Goal: Transaction & Acquisition: Purchase product/service

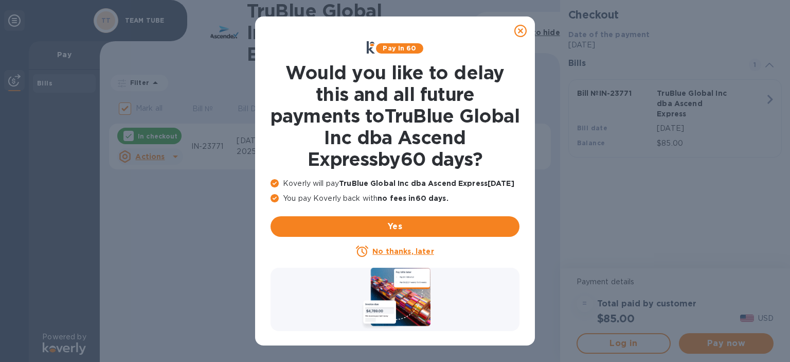
click at [519, 26] on icon at bounding box center [521, 31] width 12 height 12
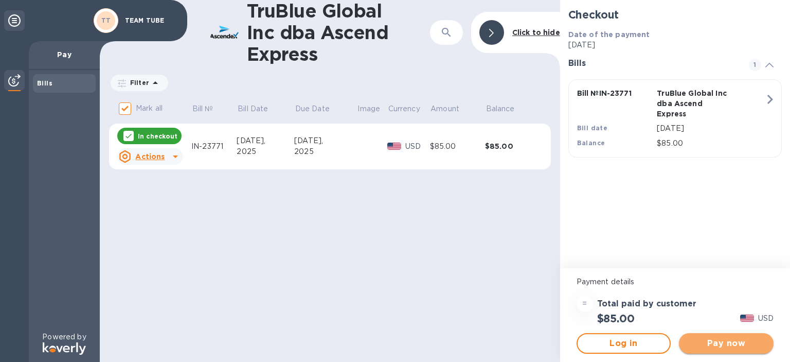
click at [729, 341] on span "Pay now" at bounding box center [726, 343] width 78 height 12
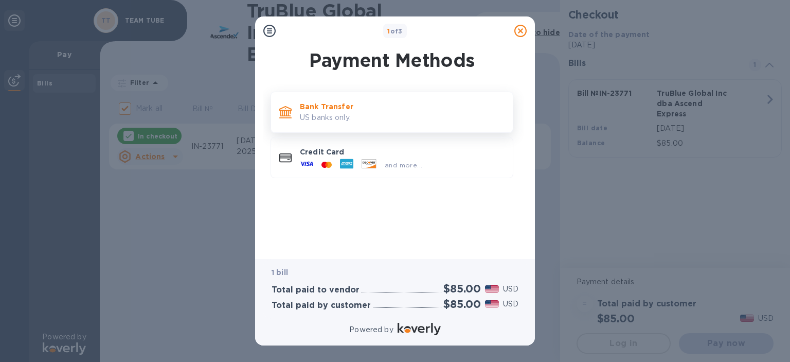
click at [355, 115] on p "US banks only." at bounding box center [402, 117] width 205 height 11
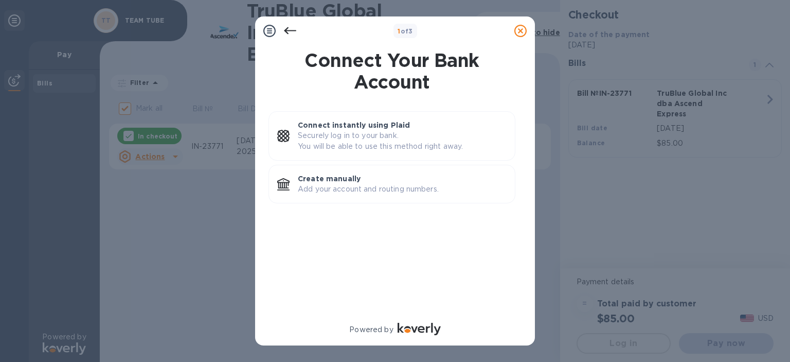
click at [290, 28] on icon at bounding box center [290, 31] width 12 height 12
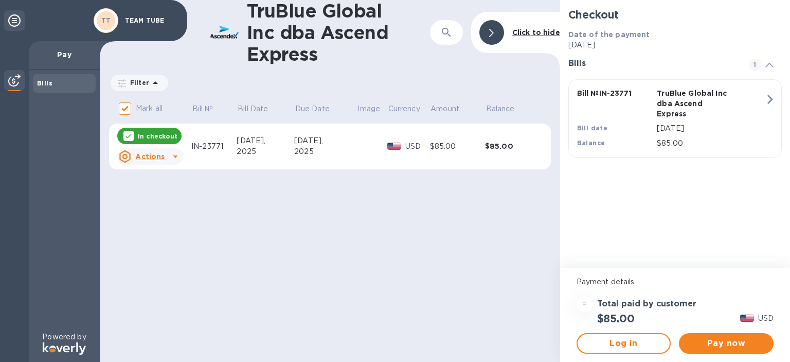
click at [172, 156] on icon at bounding box center [175, 156] width 12 height 12
drag, startPoint x: 511, startPoint y: 285, endPoint x: 582, endPoint y: 261, distance: 74.8
click at [511, 284] on div at bounding box center [395, 181] width 790 height 362
click at [768, 63] on icon at bounding box center [770, 65] width 8 height 5
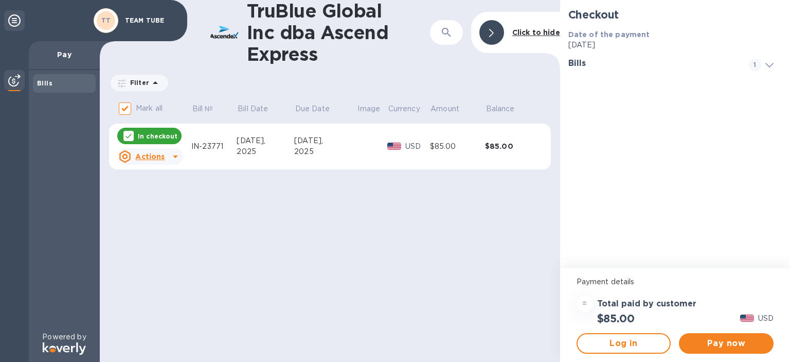
click at [769, 63] on icon at bounding box center [770, 65] width 8 height 5
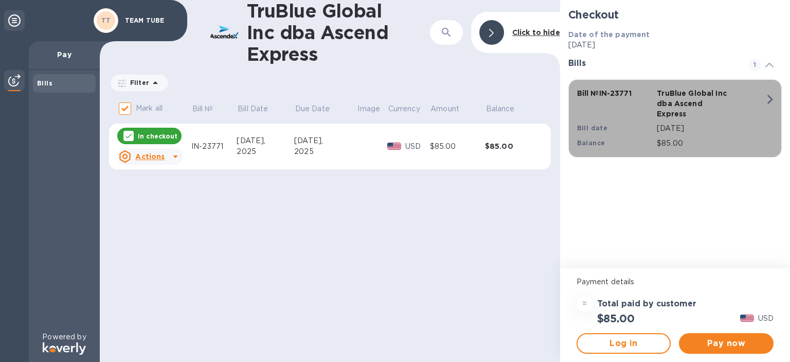
click at [770, 97] on icon "button" at bounding box center [771, 99] width 6 height 9
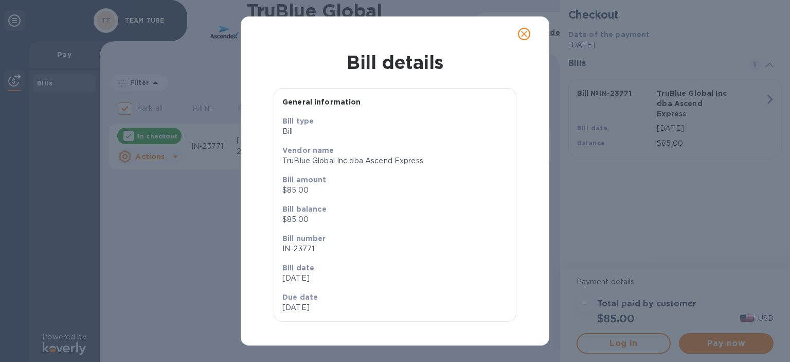
scroll to position [4, 0]
click at [523, 33] on icon "close" at bounding box center [524, 34] width 10 height 10
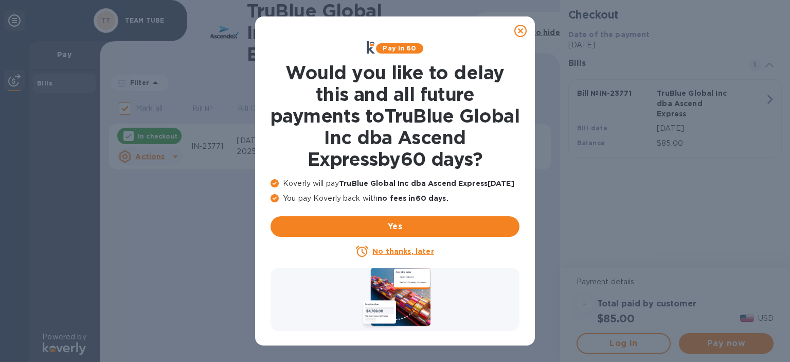
drag, startPoint x: 519, startPoint y: 30, endPoint x: 519, endPoint y: 46, distance: 16.0
click at [519, 30] on icon at bounding box center [521, 31] width 12 height 12
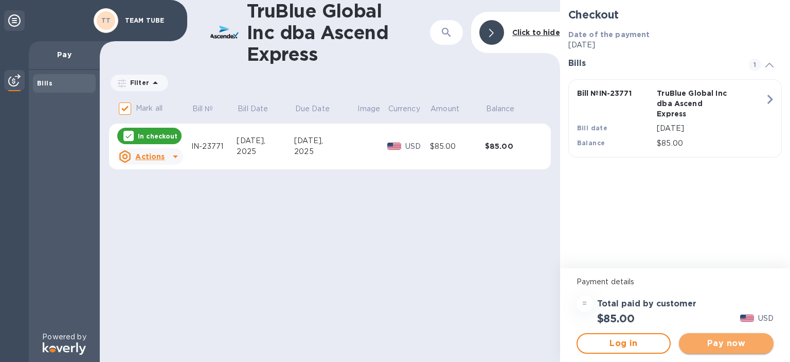
click at [716, 340] on span "Pay now" at bounding box center [726, 343] width 78 height 12
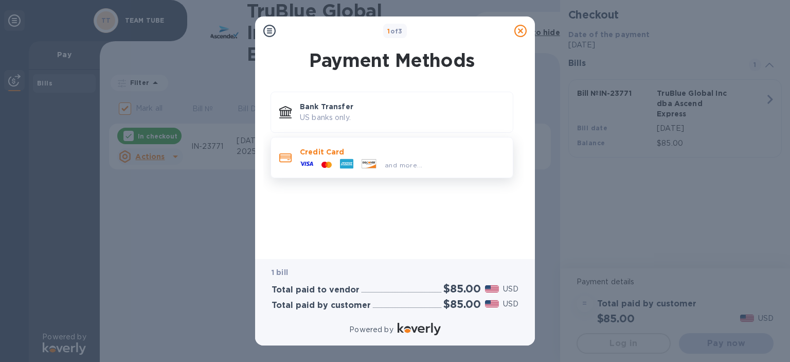
click at [308, 154] on p "Credit Card" at bounding box center [402, 152] width 205 height 10
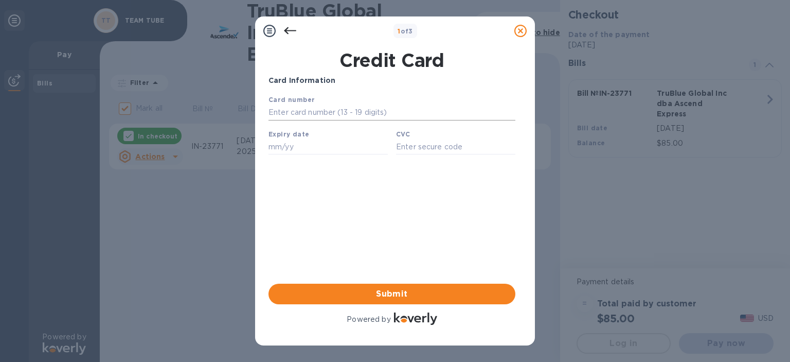
click at [319, 108] on input "text" at bounding box center [392, 112] width 247 height 15
type input "4147 1802 9912 6918"
click at [305, 150] on input "text" at bounding box center [328, 146] width 119 height 15
type input "01/26"
type input "212"
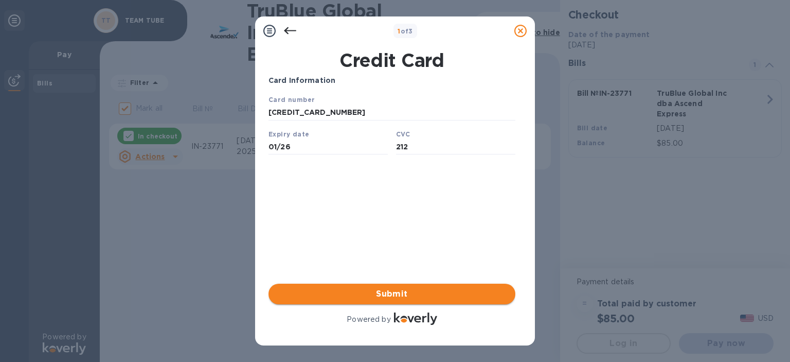
click at [397, 291] on span "Submit" at bounding box center [392, 294] width 231 height 12
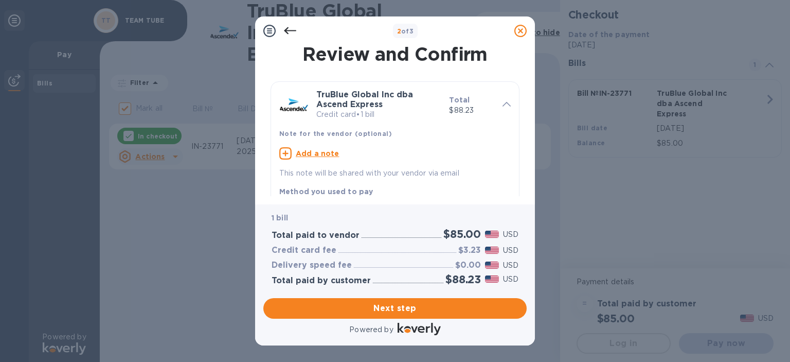
click at [311, 153] on u "Add a note" at bounding box center [318, 153] width 44 height 8
click at [329, 156] on textarea at bounding box center [386, 154] width 215 height 9
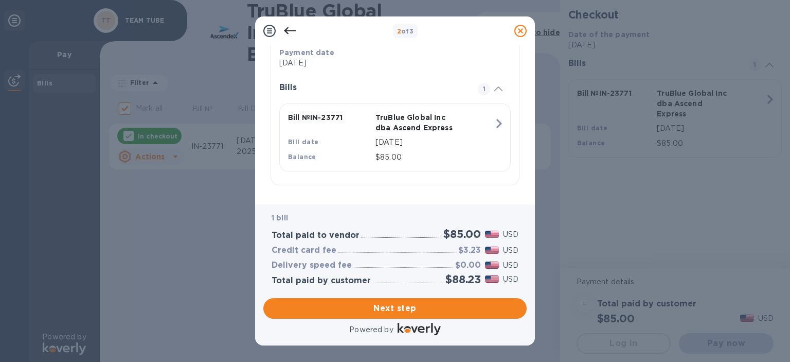
scroll to position [207, 0]
type textarea "PO 58815"
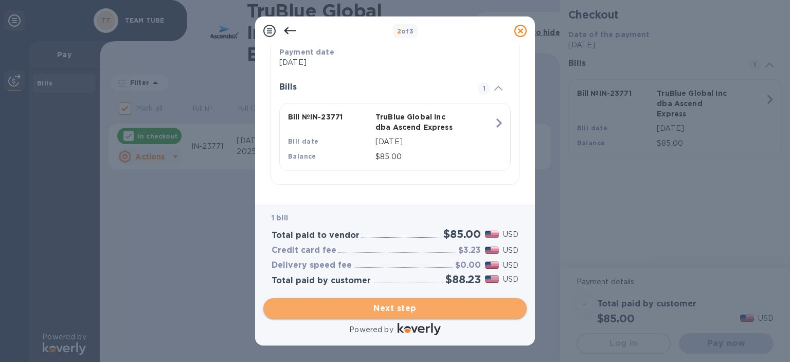
click at [393, 306] on span "Next step" at bounding box center [395, 308] width 247 height 12
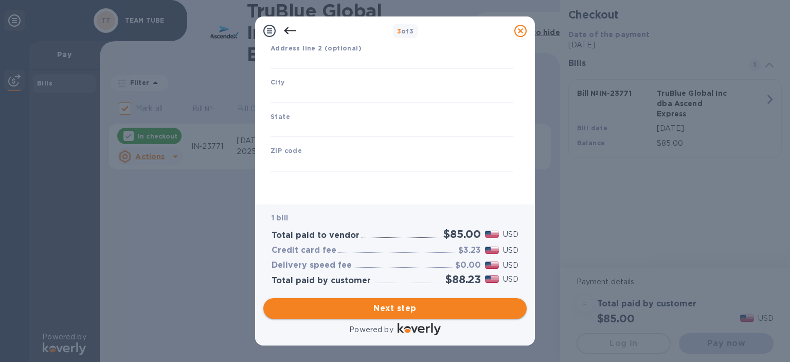
scroll to position [143, 0]
click at [327, 86] on div "City" at bounding box center [392, 90] width 251 height 34
click at [319, 91] on input "text" at bounding box center [392, 94] width 243 height 15
type input "Fairview"
type input "Oregon"
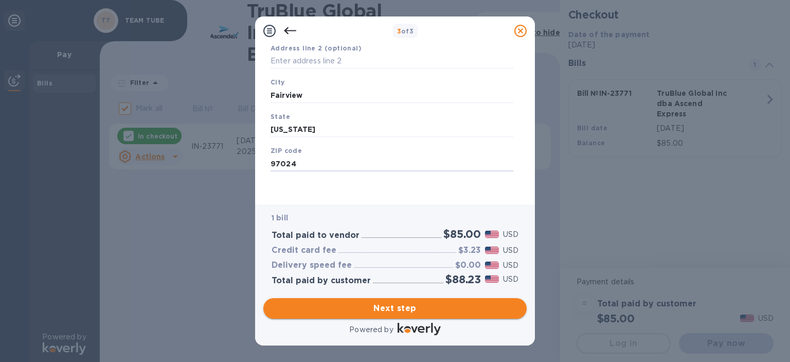
type input "97024"
click at [393, 308] on span "Next step" at bounding box center [395, 308] width 247 height 12
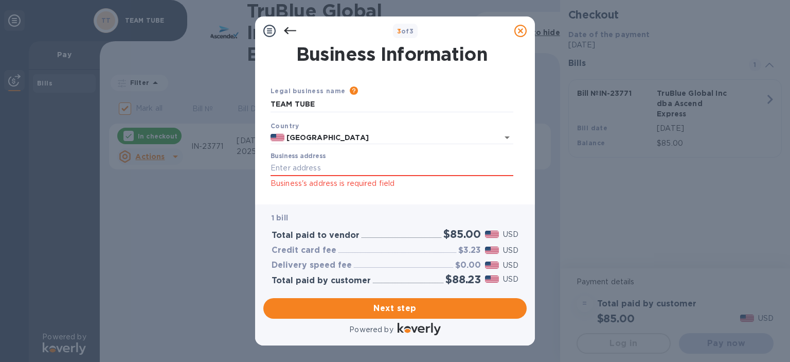
scroll to position [51, 0]
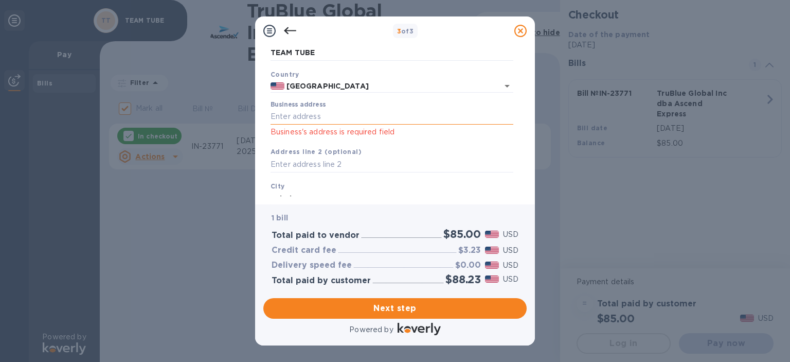
click at [319, 116] on input "Business address" at bounding box center [392, 116] width 243 height 15
type input "13821 Northeast Jarrett Street"
type input "Portland"
type input "OR"
type input "97230"
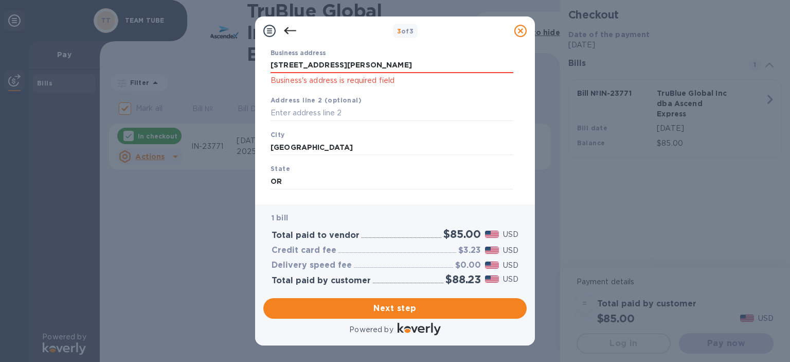
scroll to position [156, 0]
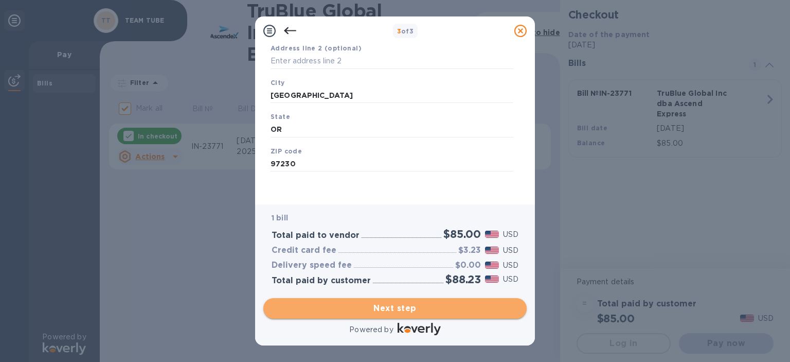
click at [391, 305] on span "Next step" at bounding box center [395, 308] width 247 height 12
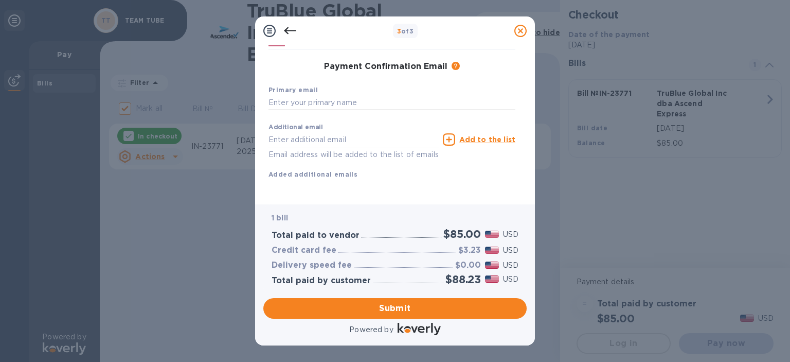
click at [309, 95] on input "text" at bounding box center [392, 102] width 247 height 15
type input "drud@teamtubellc.com"
click at [304, 132] on input "text" at bounding box center [354, 139] width 170 height 15
type input "ap@teamtubellc.com"
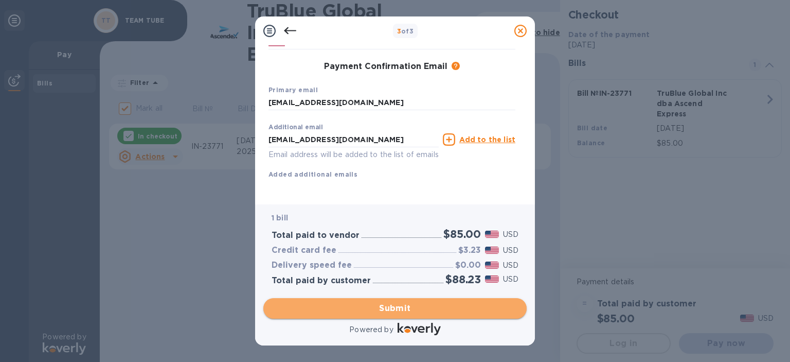
click at [388, 305] on span "Submit" at bounding box center [395, 308] width 247 height 12
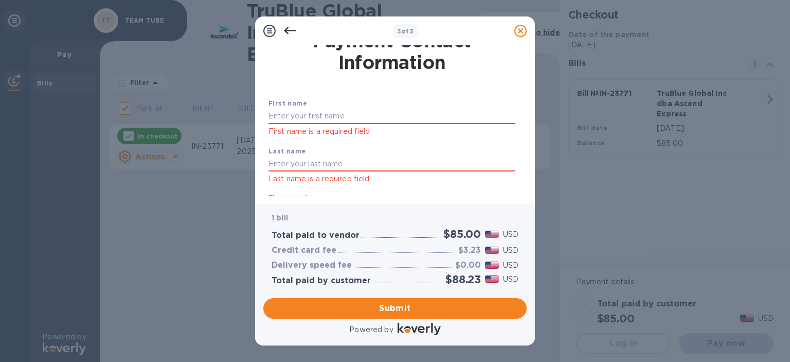
scroll to position [0, 0]
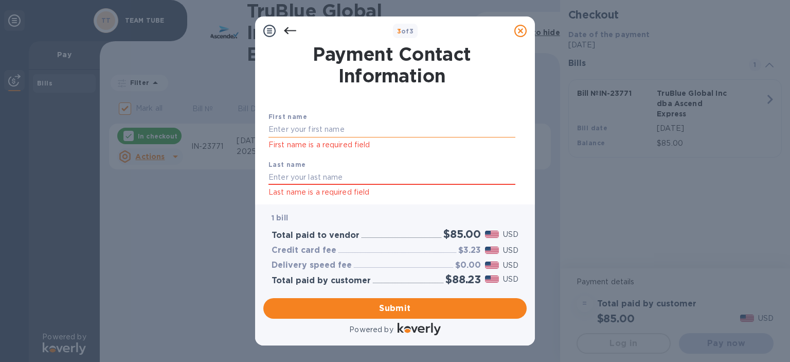
drag, startPoint x: 303, startPoint y: 130, endPoint x: 326, endPoint y: 133, distance: 23.4
click at [303, 129] on input "text" at bounding box center [392, 129] width 247 height 15
type input "David"
type input "Rud"
type input "9712306982"
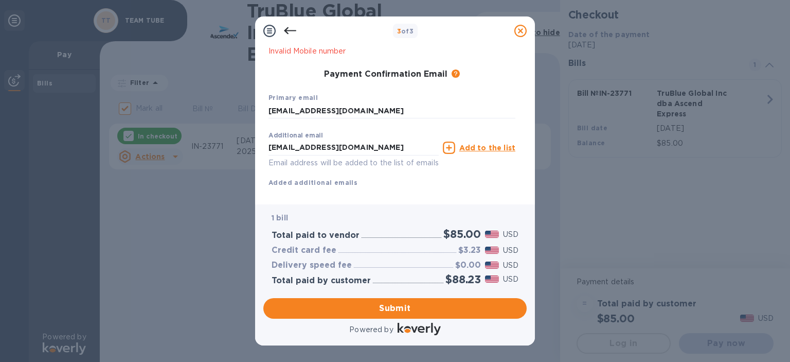
scroll to position [207, 0]
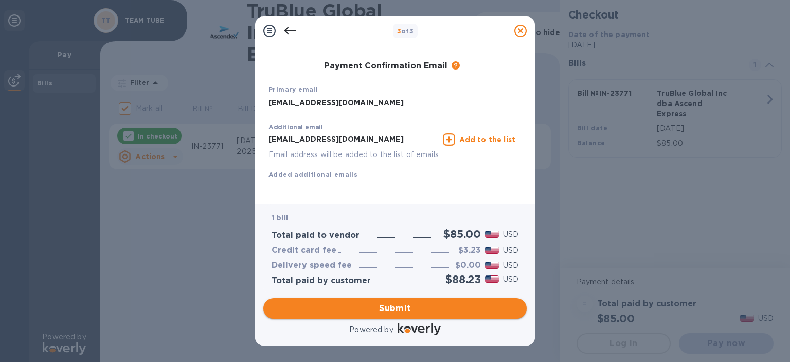
click at [395, 310] on span "Submit" at bounding box center [395, 308] width 247 height 12
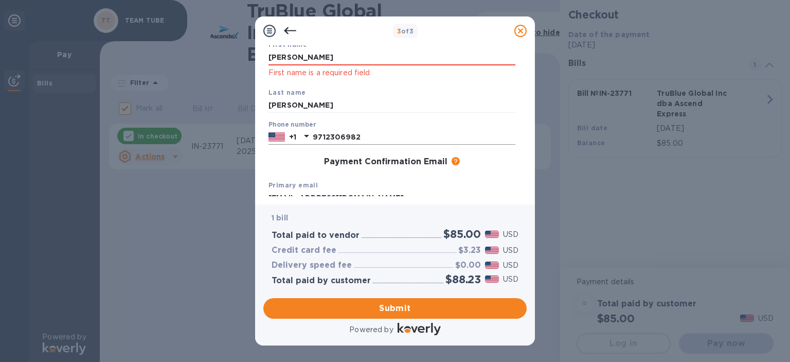
scroll to position [0, 0]
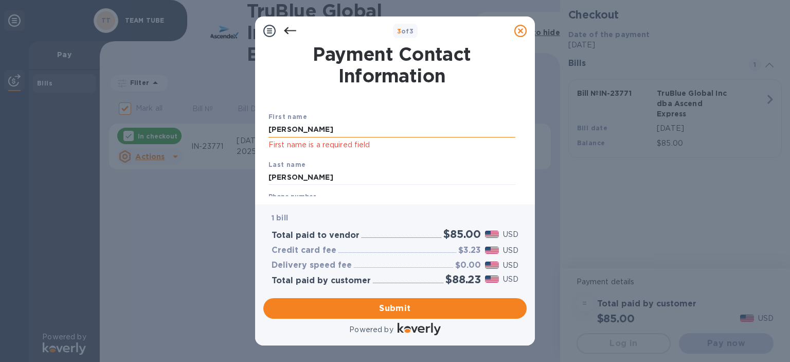
click at [313, 133] on input "David" at bounding box center [392, 129] width 247 height 15
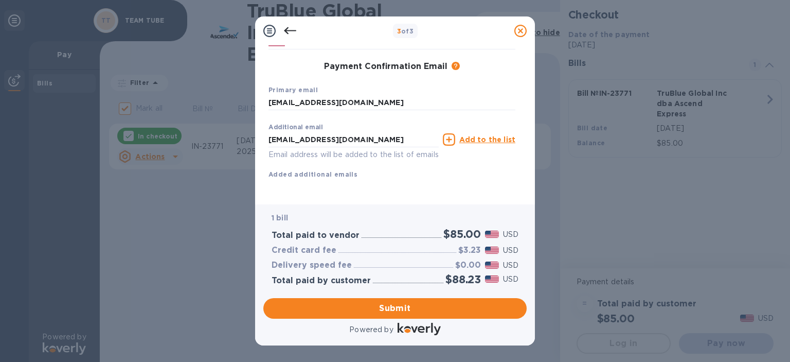
scroll to position [180, 0]
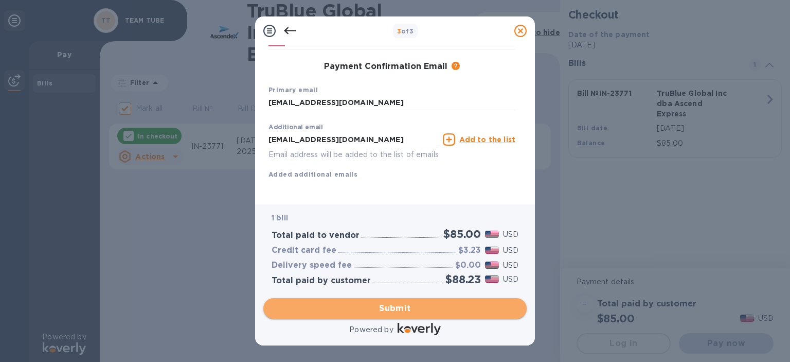
click at [389, 307] on span "Submit" at bounding box center [395, 308] width 247 height 12
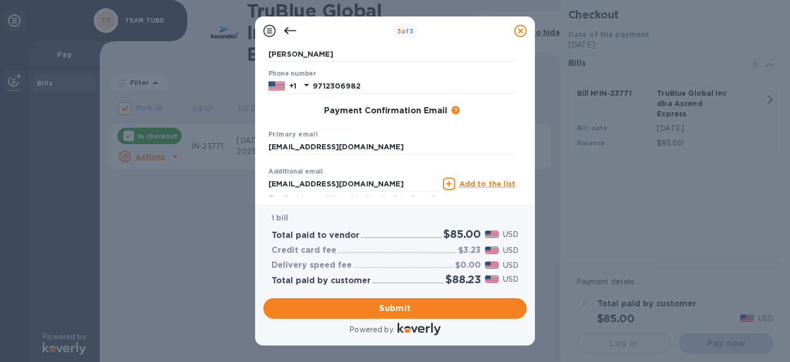
scroll to position [0, 0]
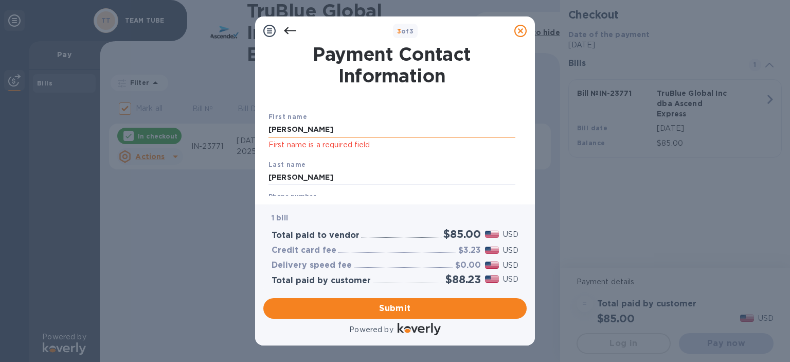
click at [298, 129] on input "David" at bounding box center [392, 129] width 247 height 15
type input "D"
type input "David"
click at [315, 126] on input "David" at bounding box center [392, 129] width 247 height 15
click p "First name is a required field"
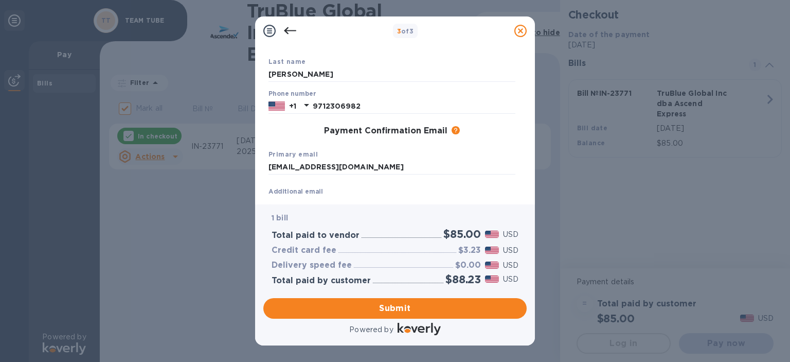
scroll to position [180, 0]
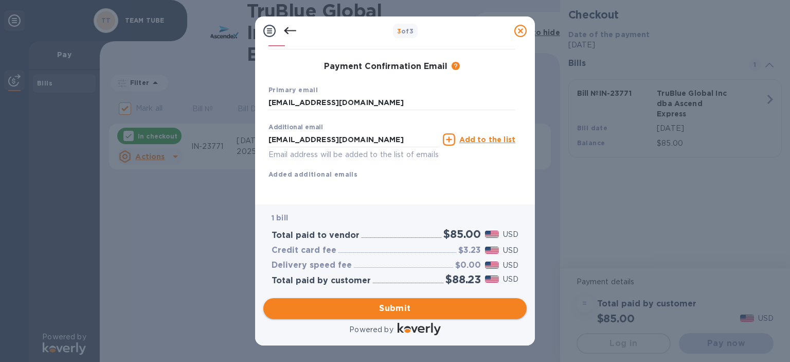
click at [391, 307] on span "Submit" at bounding box center [395, 308] width 247 height 12
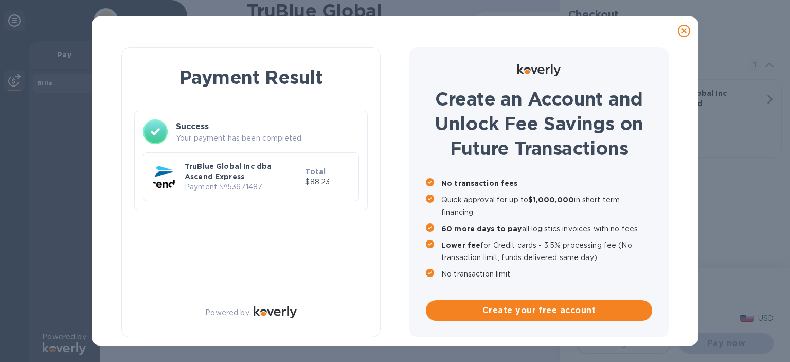
checkbox input "false"
click at [239, 172] on p "TruBlue Global Inc dba Ascend Express" at bounding box center [243, 171] width 116 height 21
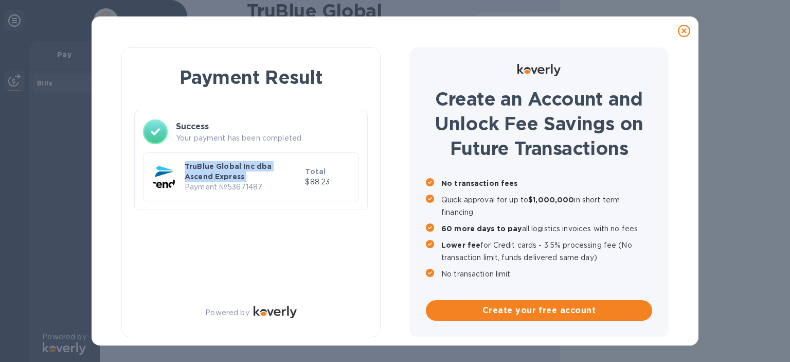
drag, startPoint x: 239, startPoint y: 172, endPoint x: 242, endPoint y: 149, distance: 22.9
click at [239, 171] on p "TruBlue Global Inc dba Ascend Express" at bounding box center [243, 171] width 116 height 21
click at [252, 136] on p "Your payment has been completed." at bounding box center [267, 138] width 183 height 11
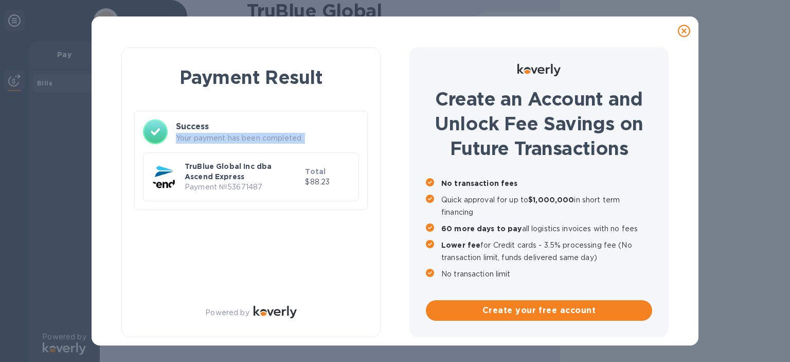
click at [253, 136] on p "Your payment has been completed." at bounding box center [267, 138] width 183 height 11
click at [338, 104] on div "Payment Result Success Your payment has been completed. TruBlue Global Inc dba …" at bounding box center [251, 139] width 234 height 158
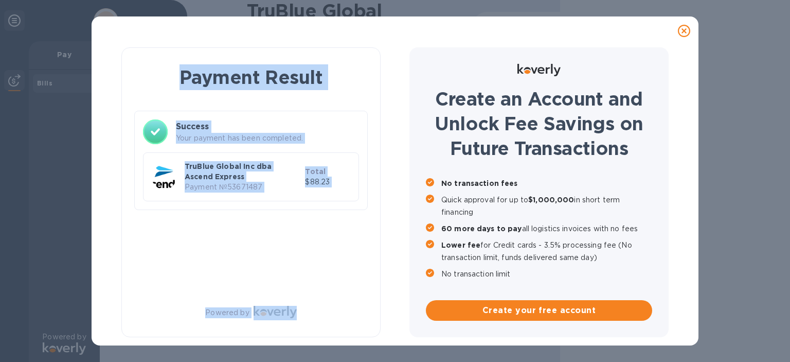
drag, startPoint x: 131, startPoint y: 50, endPoint x: 364, endPoint y: 313, distance: 351.4
click at [366, 317] on div "Payment Result Success Your payment has been completed. TruBlue Global Inc dba …" at bounding box center [250, 192] width 259 height 290
copy div "Payment Result Success Your payment has been completed. TruBlue Global Inc dba …"
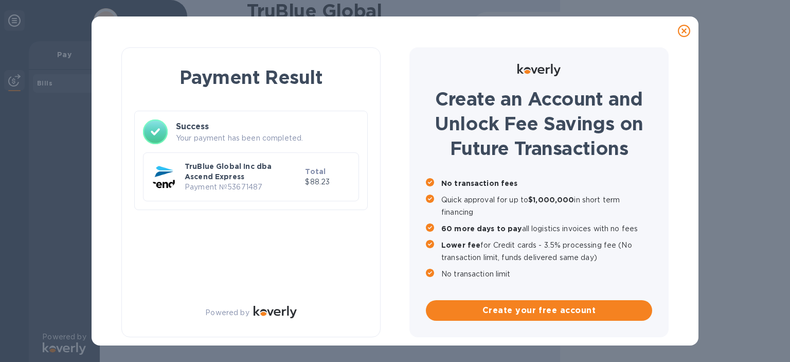
click at [453, 277] on p "No transaction limit" at bounding box center [546, 274] width 211 height 12
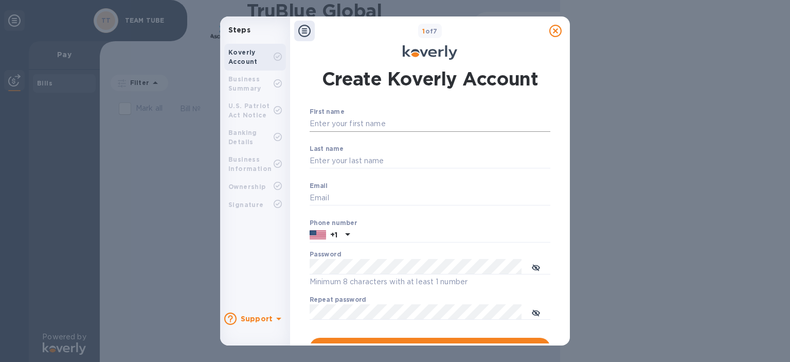
type input "drud@teamtubellc.com"
click at [377, 125] on input "First name" at bounding box center [430, 123] width 241 height 15
type input "David"
type input "Rud"
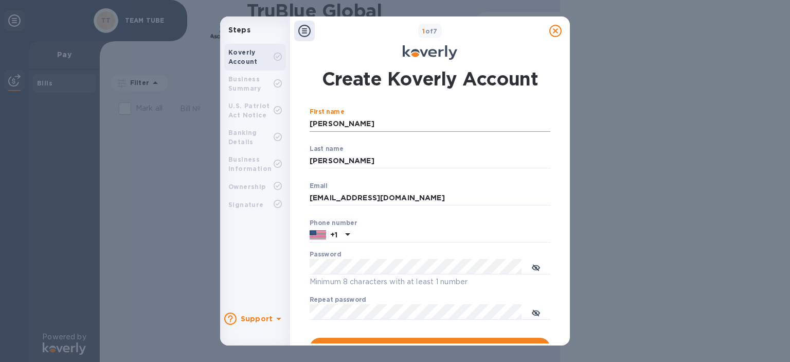
type input "9712306982"
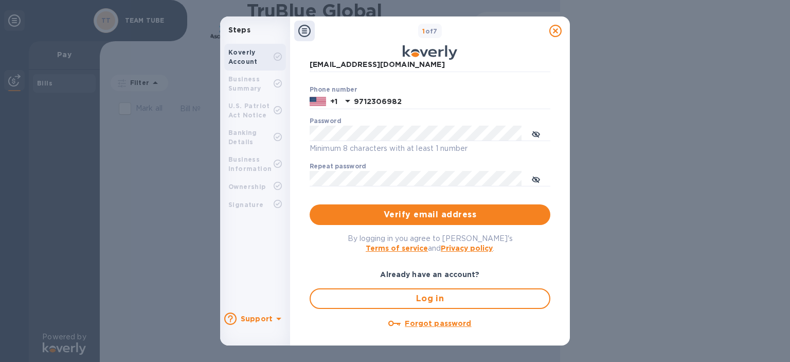
scroll to position [134, 0]
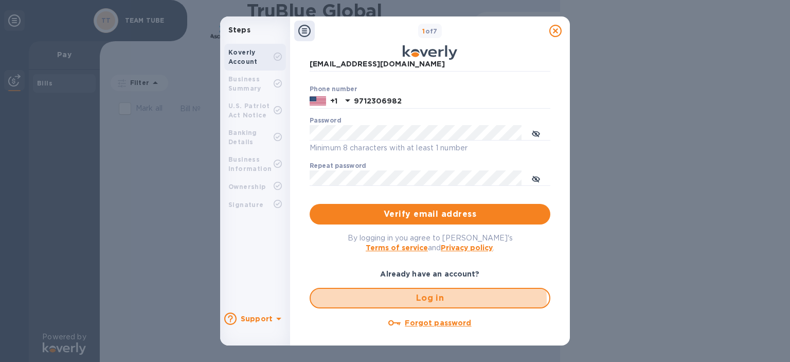
click at [428, 299] on span "Log in" at bounding box center [430, 298] width 222 height 12
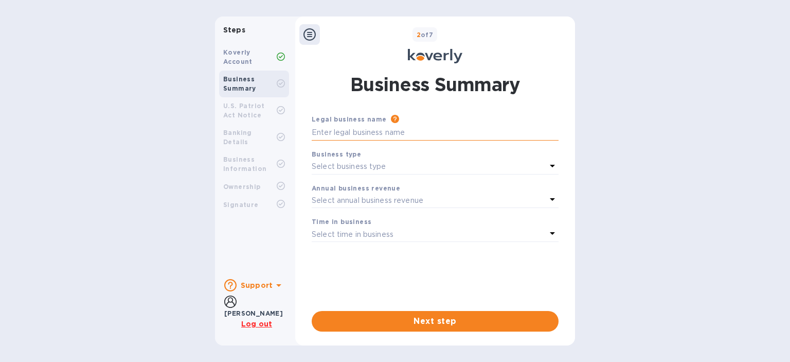
click at [381, 129] on input "text" at bounding box center [435, 132] width 247 height 15
type input "Team Tube"
click at [556, 164] on icon at bounding box center [552, 166] width 12 height 12
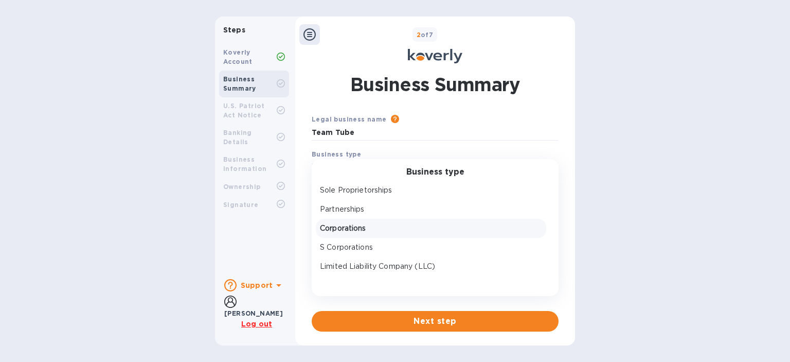
click at [386, 223] on p "Corporations" at bounding box center [431, 228] width 222 height 11
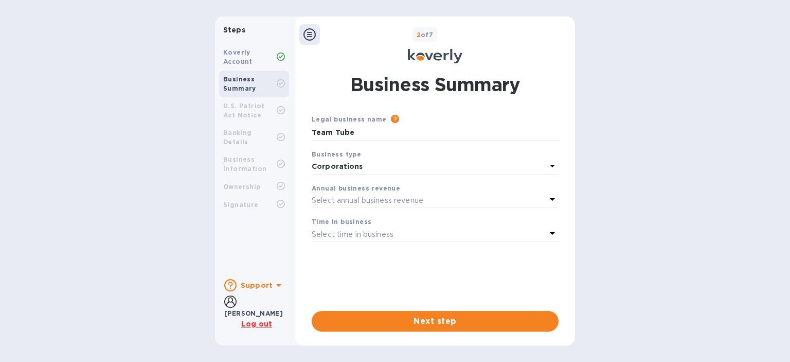
click at [552, 198] on icon at bounding box center [552, 199] width 12 height 12
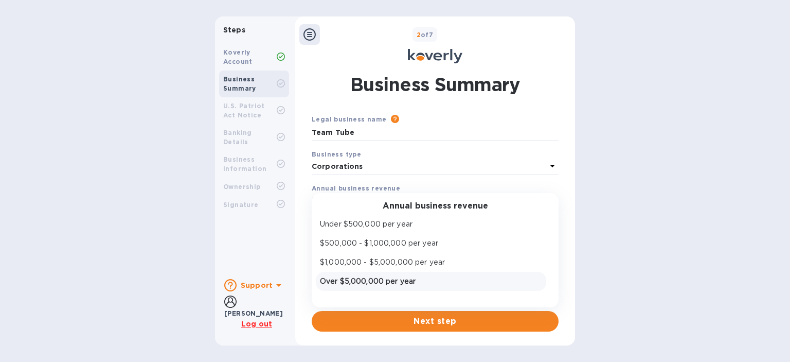
click at [404, 278] on p "Over $5,000,000 per year" at bounding box center [431, 281] width 222 height 11
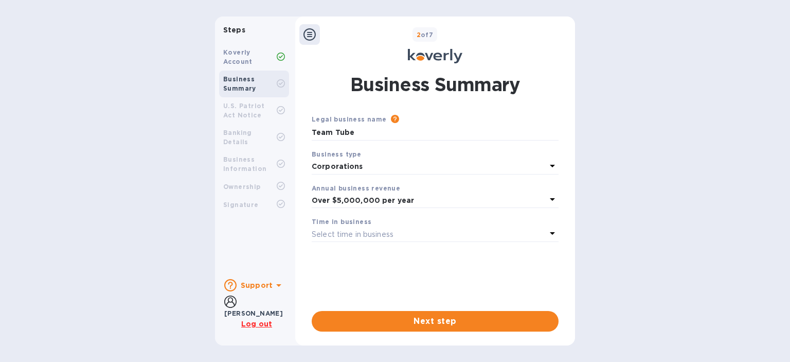
click at [362, 230] on p "Select time in business" at bounding box center [353, 234] width 82 height 11
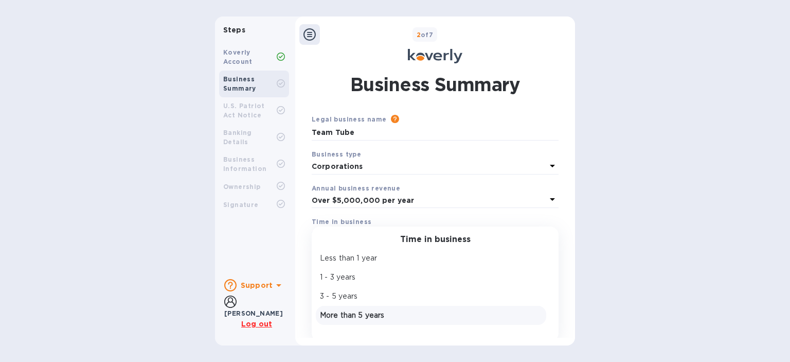
click at [366, 315] on p "More than 5 years" at bounding box center [431, 315] width 222 height 11
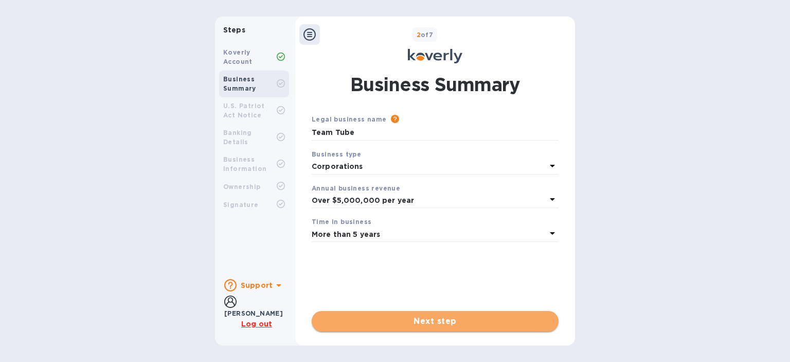
click at [422, 320] on span "Next step" at bounding box center [435, 321] width 231 height 12
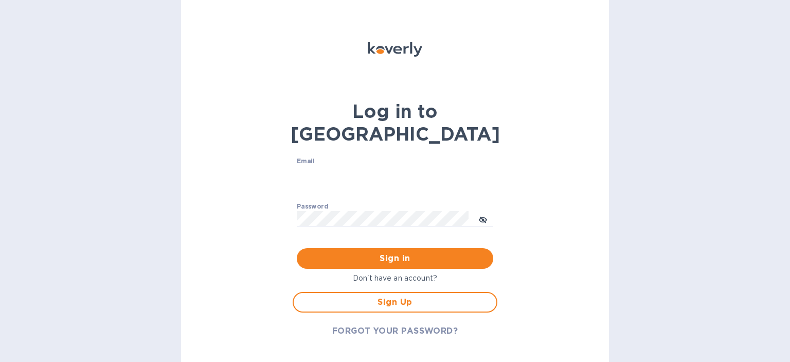
click at [399, 273] on p "Don't have an account?" at bounding box center [395, 278] width 205 height 11
drag, startPoint x: 443, startPoint y: 251, endPoint x: 439, endPoint y: 246, distance: 5.5
click at [441, 273] on p "Don't have an account?" at bounding box center [395, 278] width 205 height 11
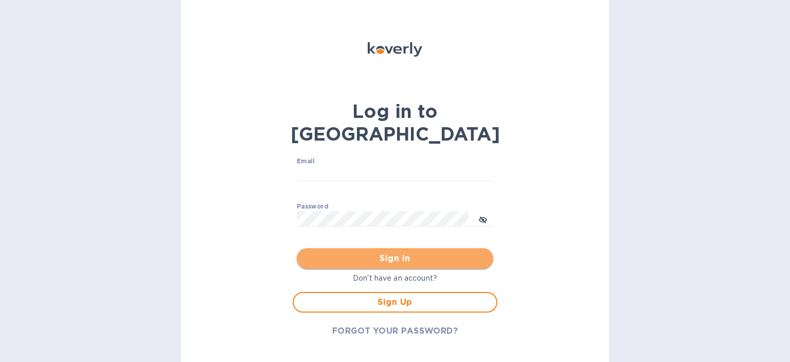
click at [426, 252] on span "Sign in" at bounding box center [395, 258] width 180 height 12
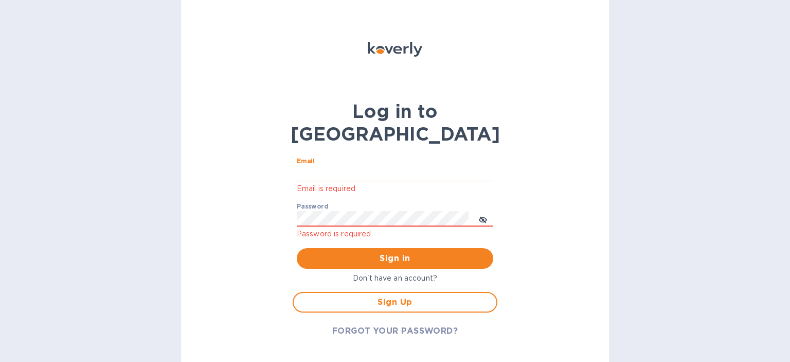
click at [330, 166] on input "Email" at bounding box center [395, 173] width 197 height 15
type input "drud@teamtubellc.com"
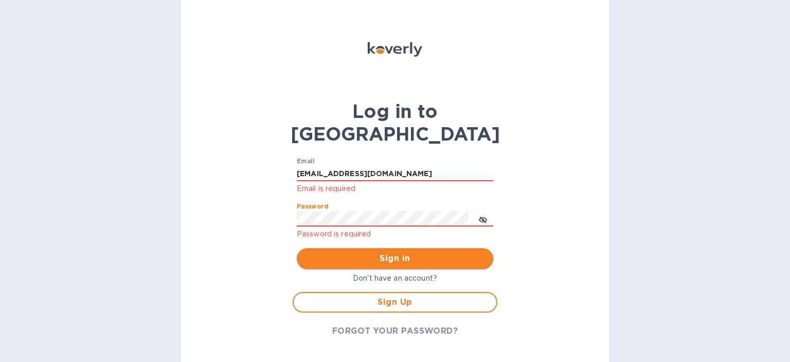
click at [393, 252] on span "Sign in" at bounding box center [395, 258] width 180 height 12
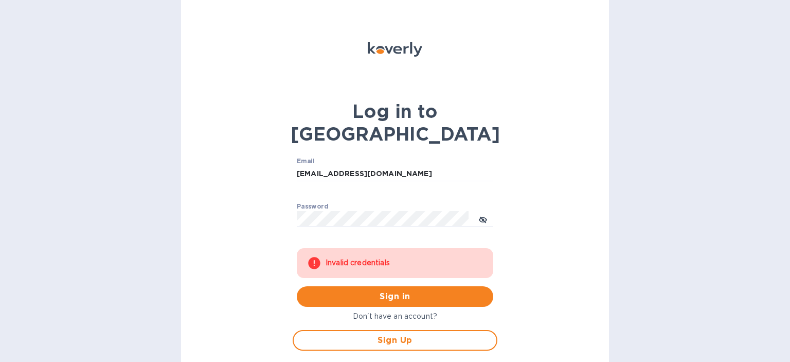
click at [502, 196] on div "Log in to Koverly Email drud@teamtubellc.com ​ Password ​ Invalid credentials S…" at bounding box center [395, 181] width 428 height 362
click at [482, 216] on icon "toggle password visibility" at bounding box center [483, 220] width 8 height 8
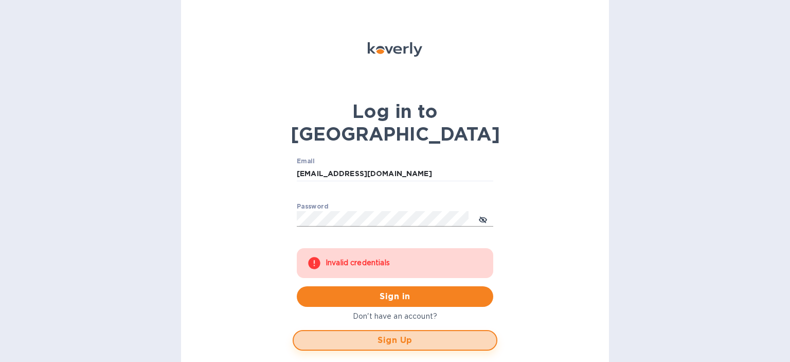
click at [399, 334] on span "Sign Up" at bounding box center [395, 340] width 186 height 12
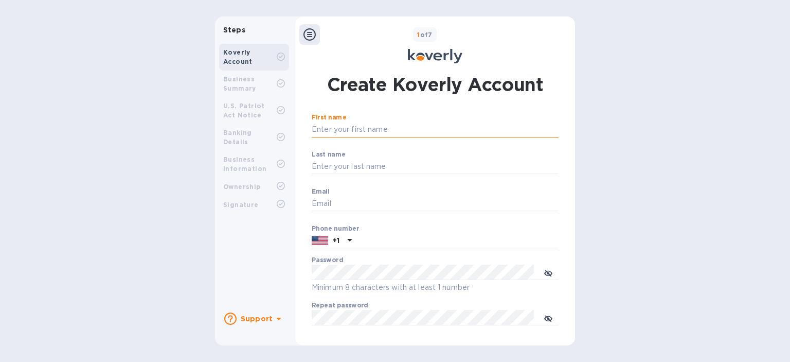
click at [346, 127] on input "First name" at bounding box center [435, 129] width 247 height 15
type input "David"
type input "Rud"
type input "drud@teamtubellc.com"
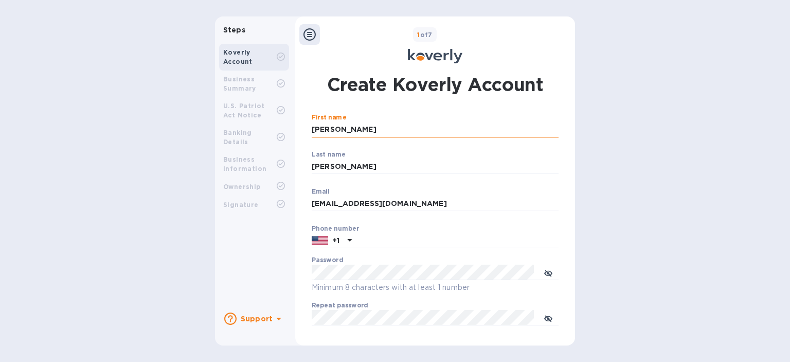
type input "9712306982"
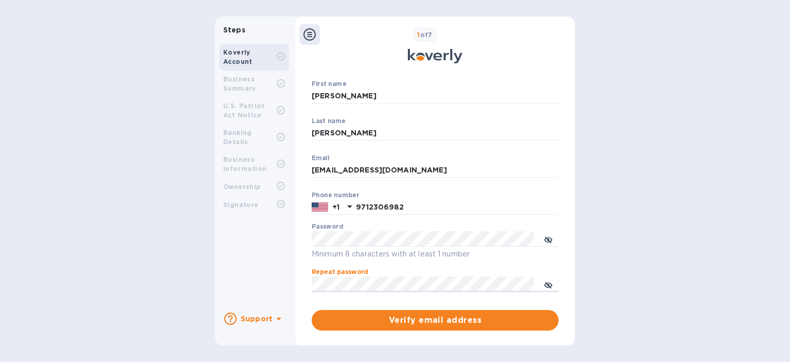
scroll to position [51, 0]
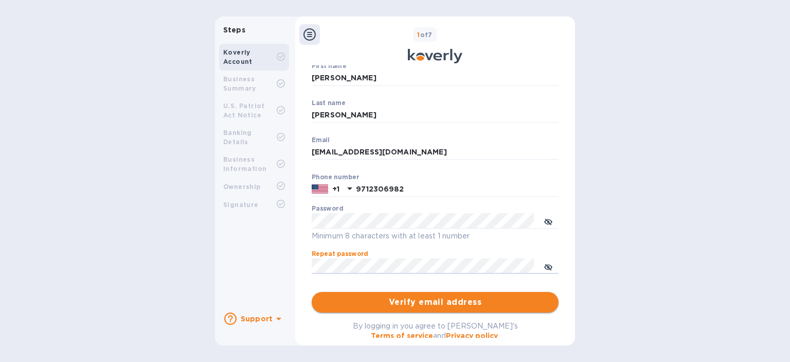
click at [422, 301] on span "Verify email address" at bounding box center [435, 302] width 231 height 12
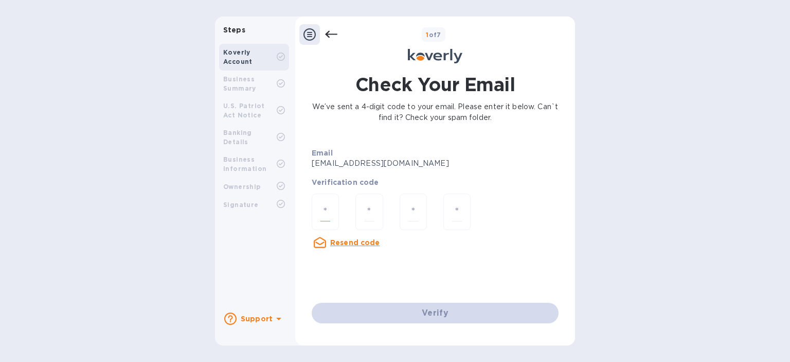
click at [328, 217] on input "number" at bounding box center [326, 211] width 10 height 19
type input "5"
type input "1"
type input "7"
type input "8"
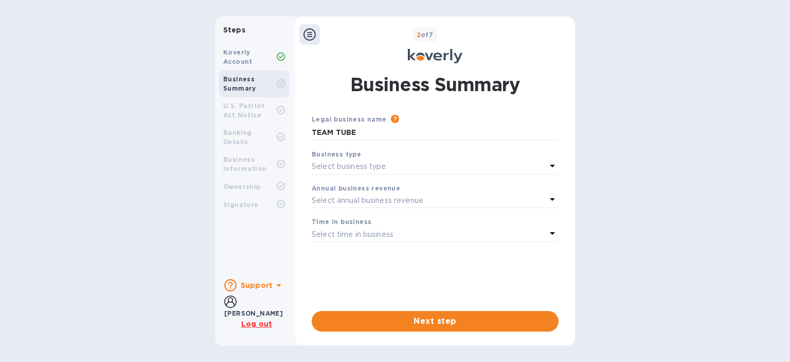
click at [554, 164] on icon at bounding box center [552, 166] width 12 height 12
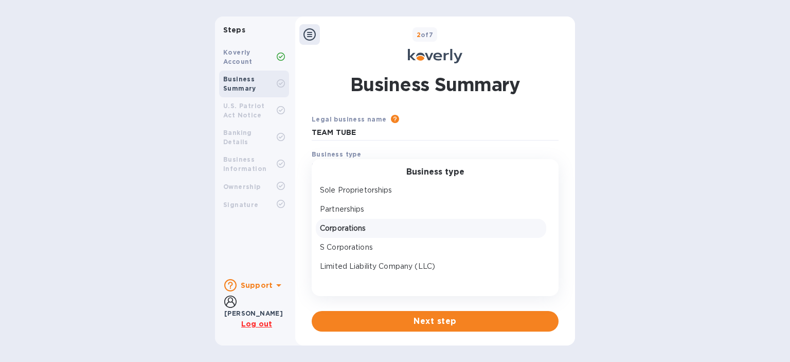
click at [498, 229] on p "Corporations" at bounding box center [431, 228] width 222 height 11
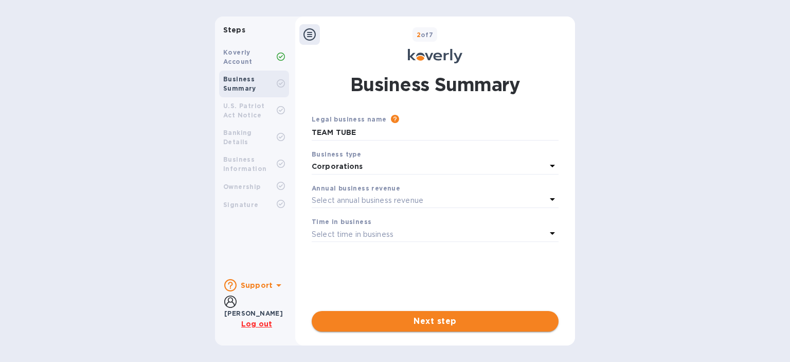
click at [440, 320] on span "Next step" at bounding box center [435, 321] width 231 height 12
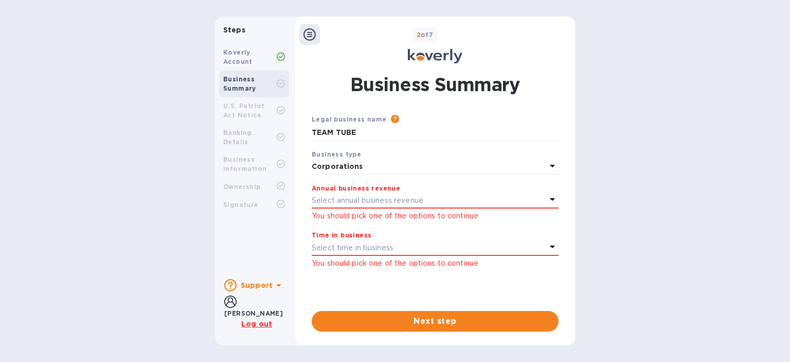
click at [552, 201] on icon at bounding box center [552, 199] width 5 height 3
click at [605, 185] on div "Steps Koverly Account Business Summary U.S. Patriot Act Notice Banking Details …" at bounding box center [395, 180] width 790 height 329
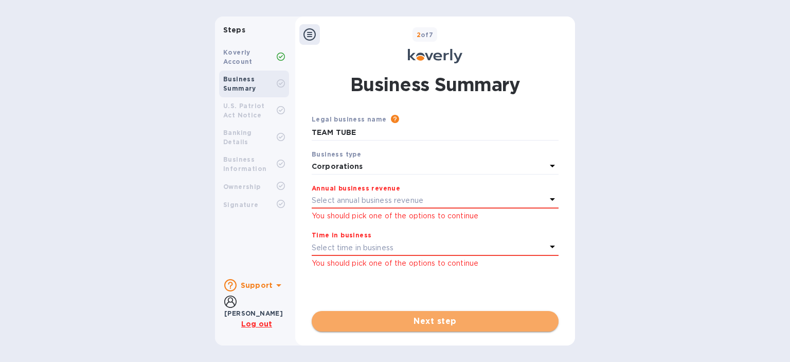
click at [432, 316] on span "Next step" at bounding box center [435, 321] width 231 height 12
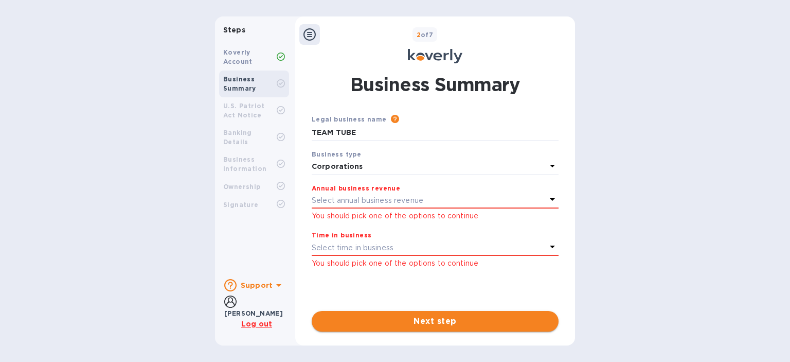
click at [432, 316] on span "Next step" at bounding box center [435, 321] width 231 height 12
click at [262, 323] on u "Log out" at bounding box center [256, 324] width 31 height 8
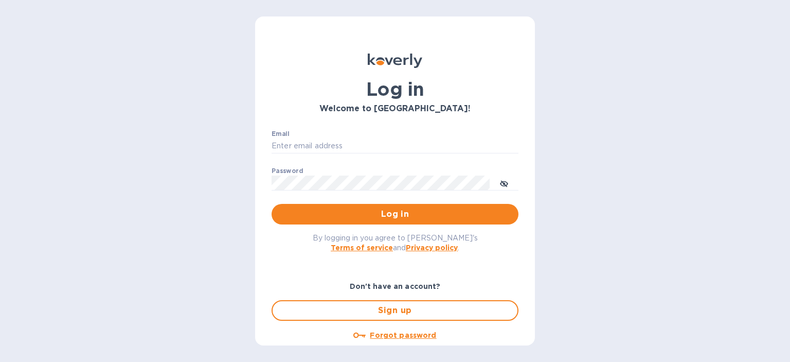
type input "drud@teamtubellc.com"
click at [393, 209] on span "Log in" at bounding box center [395, 214] width 231 height 12
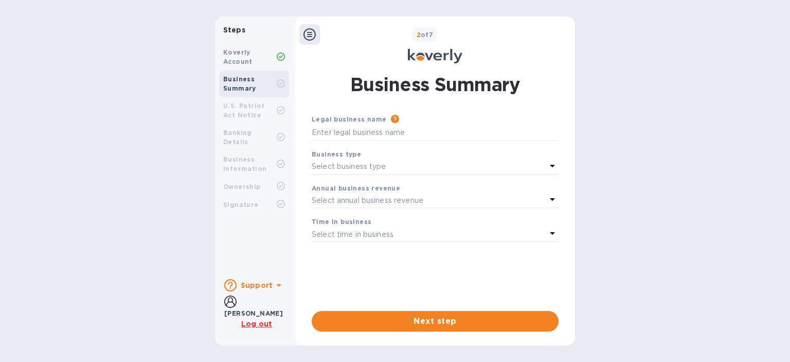
click at [264, 323] on u "Log out" at bounding box center [256, 324] width 31 height 8
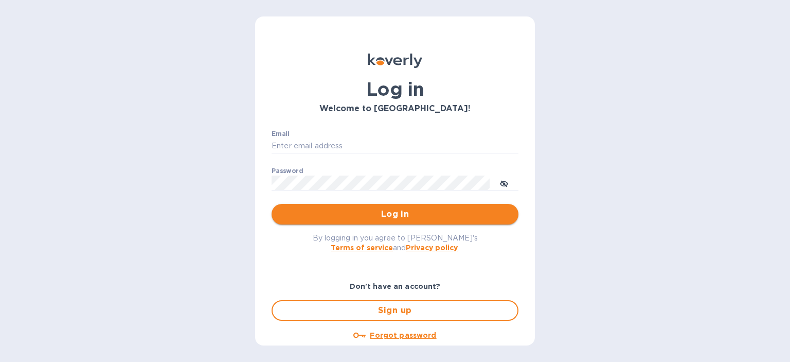
type input "[EMAIL_ADDRESS][DOMAIN_NAME]"
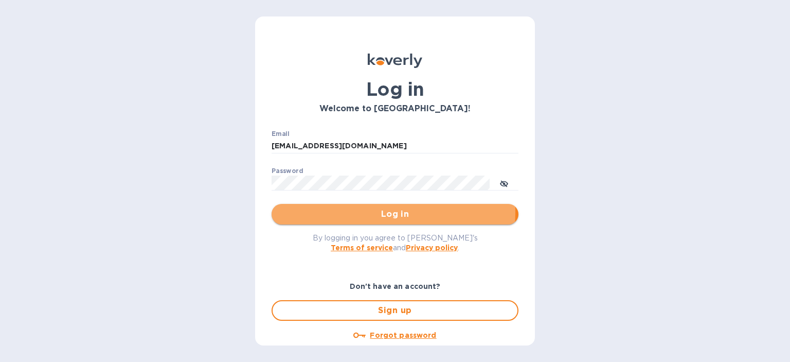
drag, startPoint x: 391, startPoint y: 211, endPoint x: 426, endPoint y: 211, distance: 34.5
click at [392, 211] on span "Log in" at bounding box center [395, 214] width 231 height 12
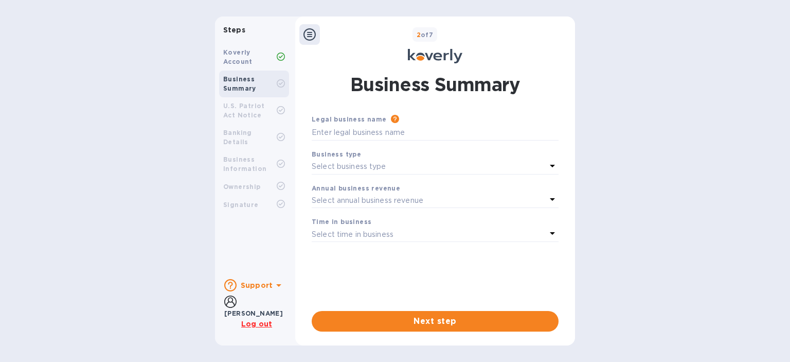
click at [276, 285] on icon at bounding box center [278, 285] width 5 height 3
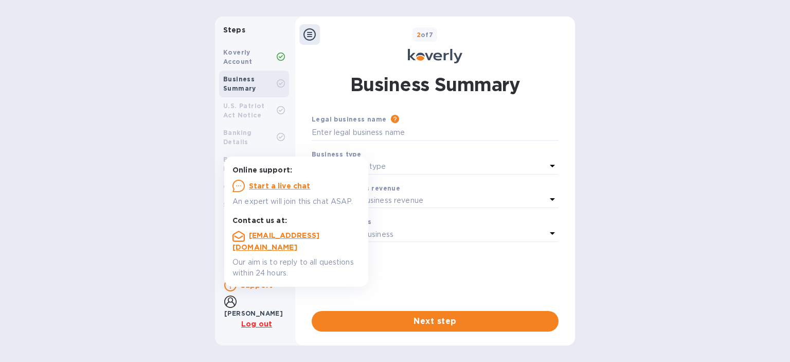
click at [630, 201] on div "Steps Koverly Account Business Summary U.S. Patriot Act Notice Banking Details …" at bounding box center [395, 180] width 790 height 329
drag, startPoint x: 625, startPoint y: 181, endPoint x: 610, endPoint y: 172, distance: 17.7
click at [624, 180] on div "Steps Koverly Account Business Summary U.S. Patriot Act Notice Banking Details …" at bounding box center [395, 180] width 790 height 329
click at [551, 164] on icon at bounding box center [552, 166] width 12 height 12
click at [167, 196] on div "Steps Koverly Account Business Summary U.S. Patriot Act Notice Banking Details …" at bounding box center [395, 180] width 790 height 329
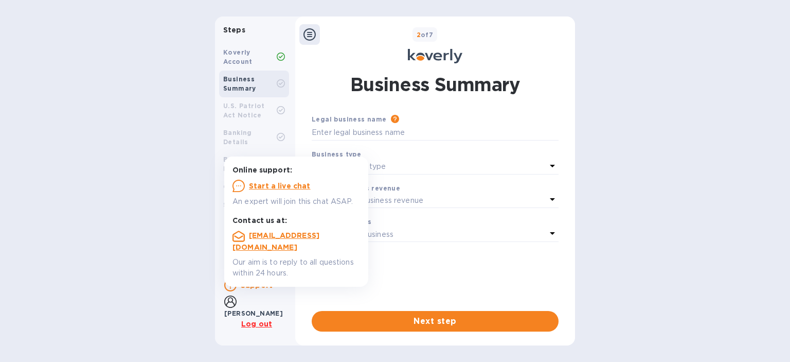
click at [182, 255] on div "Steps Koverly Account Business Summary U.S. Patriot Act Notice Banking Details …" at bounding box center [395, 180] width 790 height 329
